Goal: Browse casually

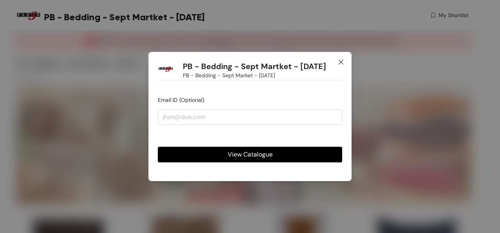
click at [345, 64] on span "Close" at bounding box center [341, 62] width 21 height 21
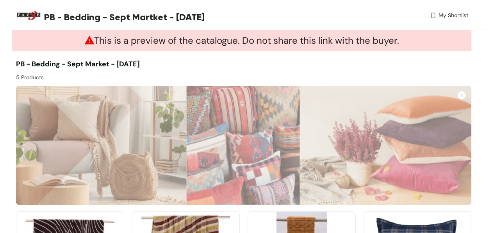
scroll to position [146, 0]
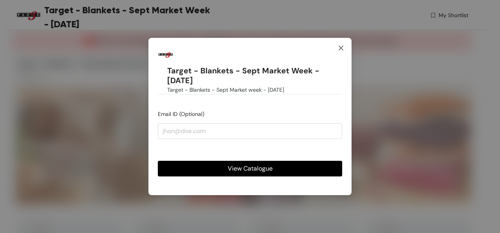
click at [346, 49] on span "Close" at bounding box center [341, 48] width 21 height 21
